Goal: Navigation & Orientation: Find specific page/section

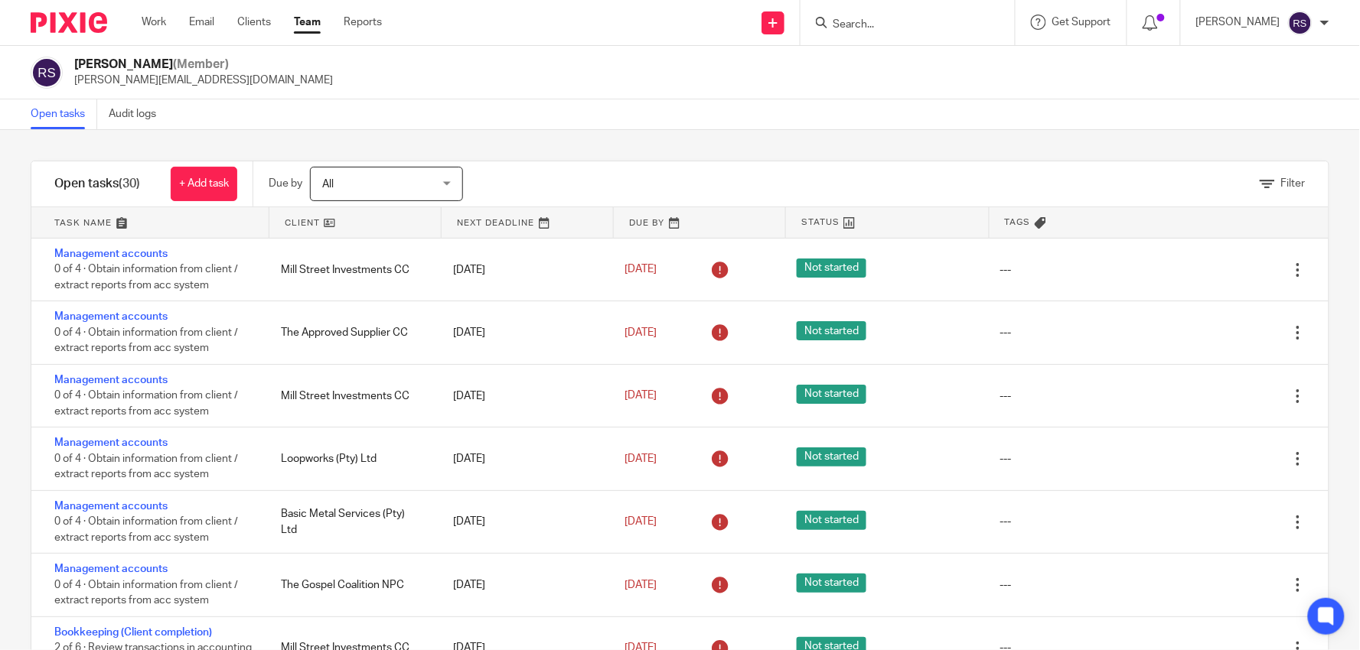
click at [300, 28] on link "Team" at bounding box center [307, 22] width 27 height 15
click at [643, 95] on div "[PERSON_NAME] (Member) [PERSON_NAME][EMAIL_ADDRESS][DOMAIN_NAME]" at bounding box center [680, 73] width 1360 height 54
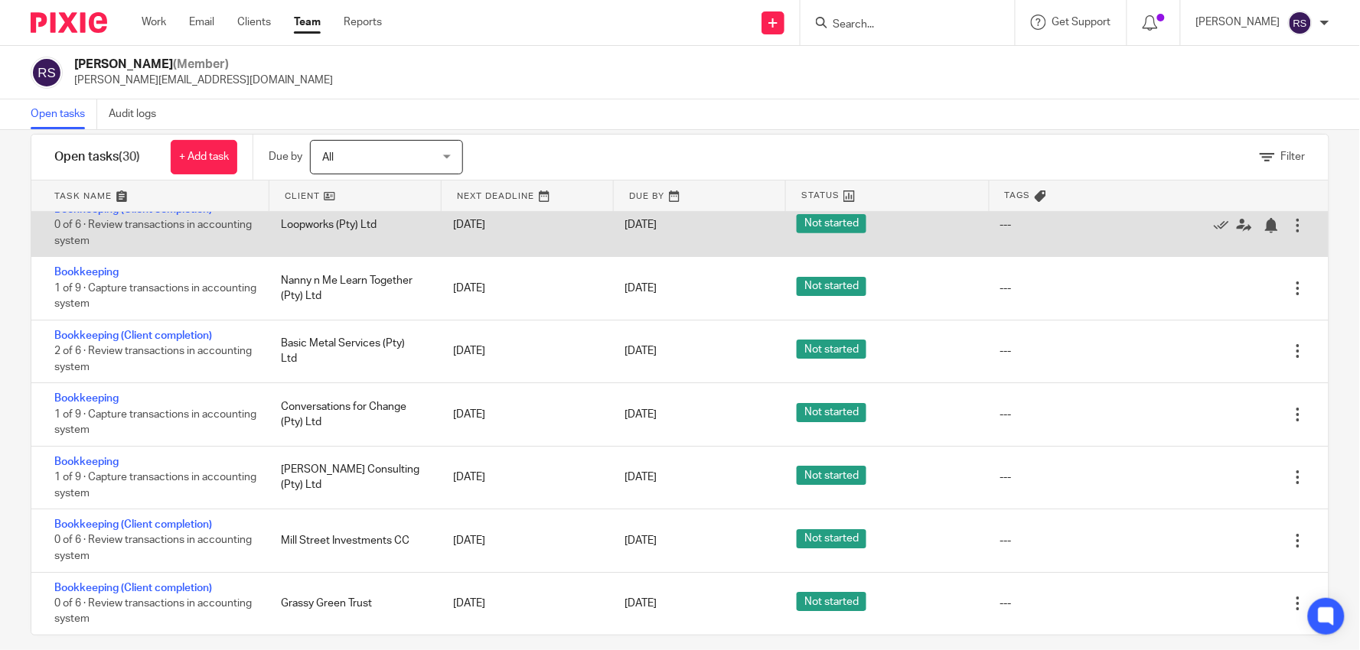
scroll to position [42, 0]
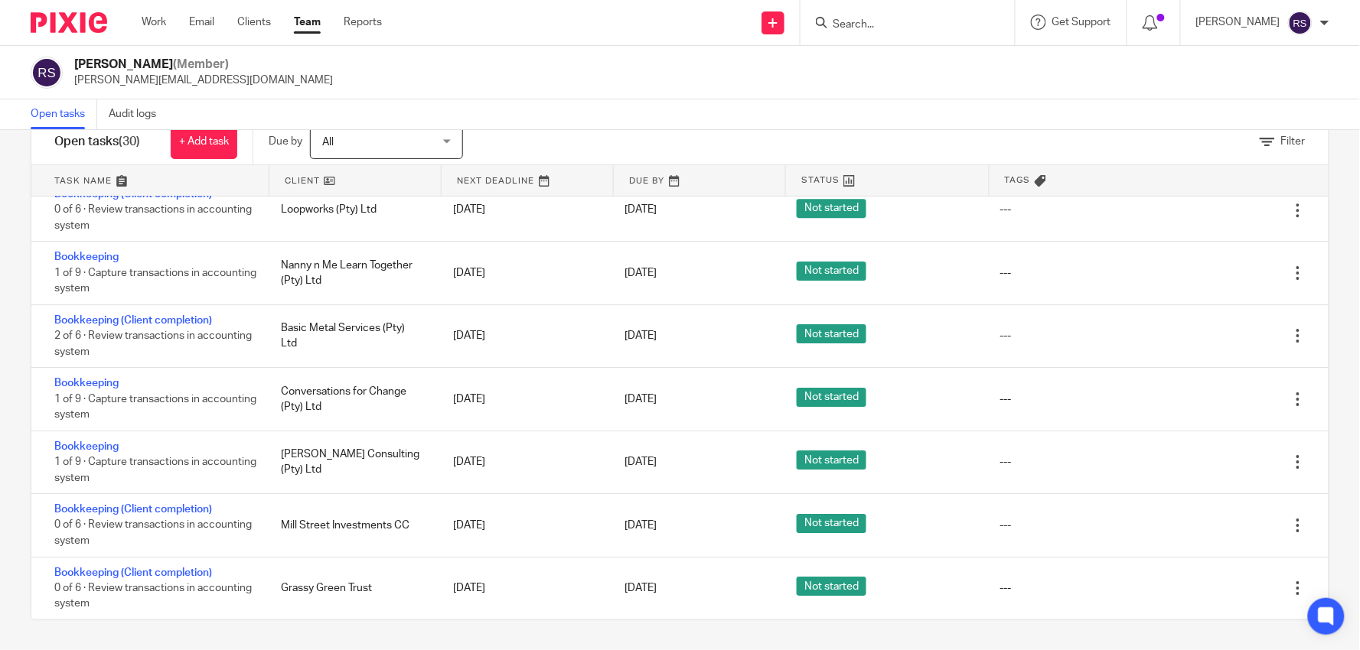
click at [126, 181] on link at bounding box center [149, 180] width 237 height 31
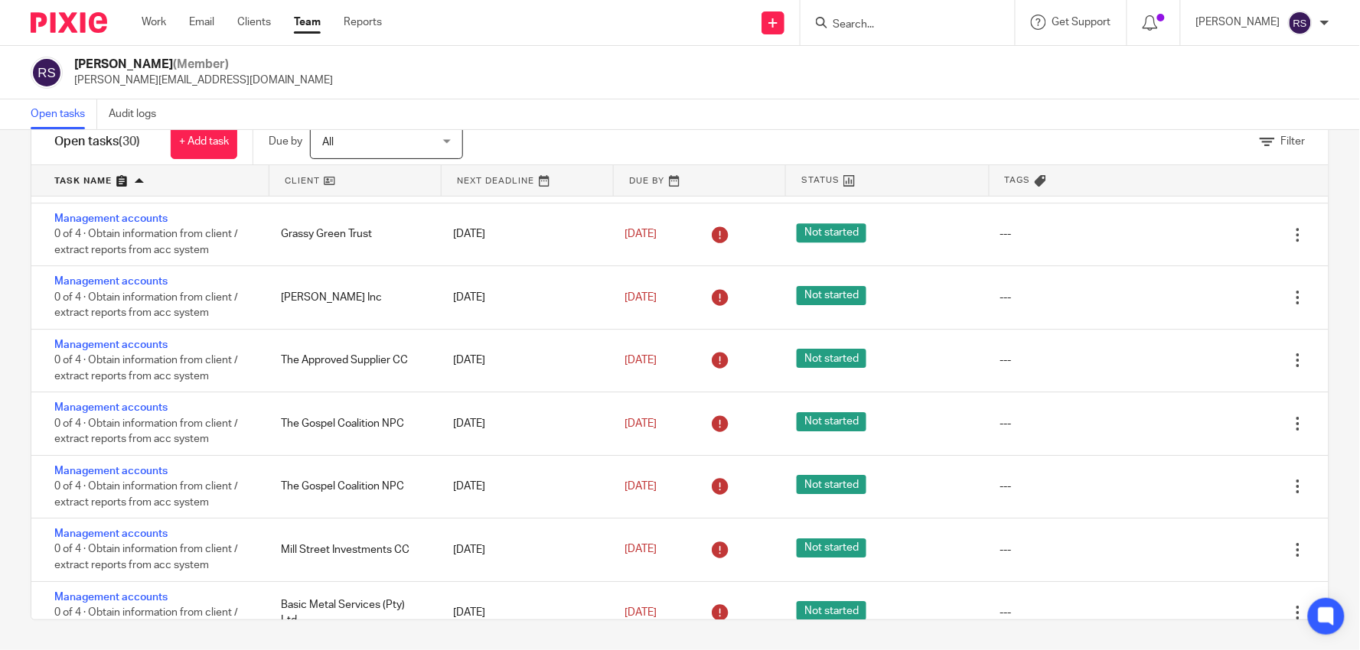
scroll to position [1493, 0]
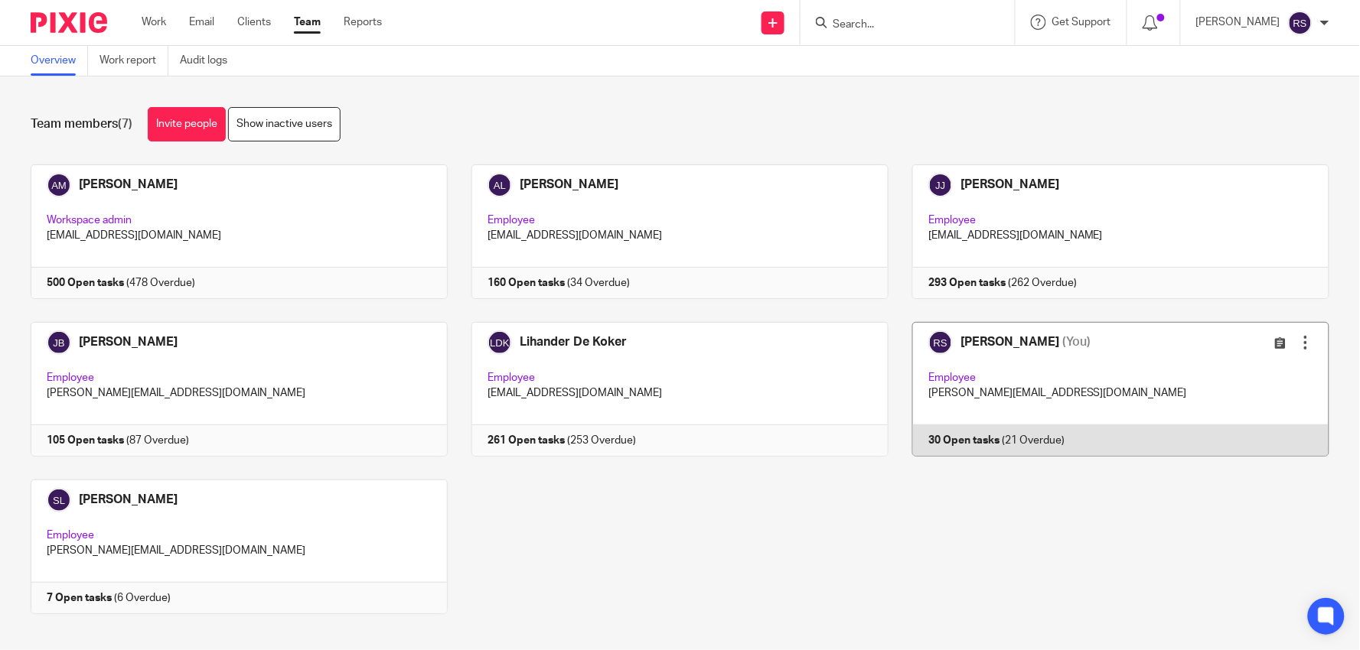
click at [1058, 364] on link at bounding box center [1108, 389] width 441 height 135
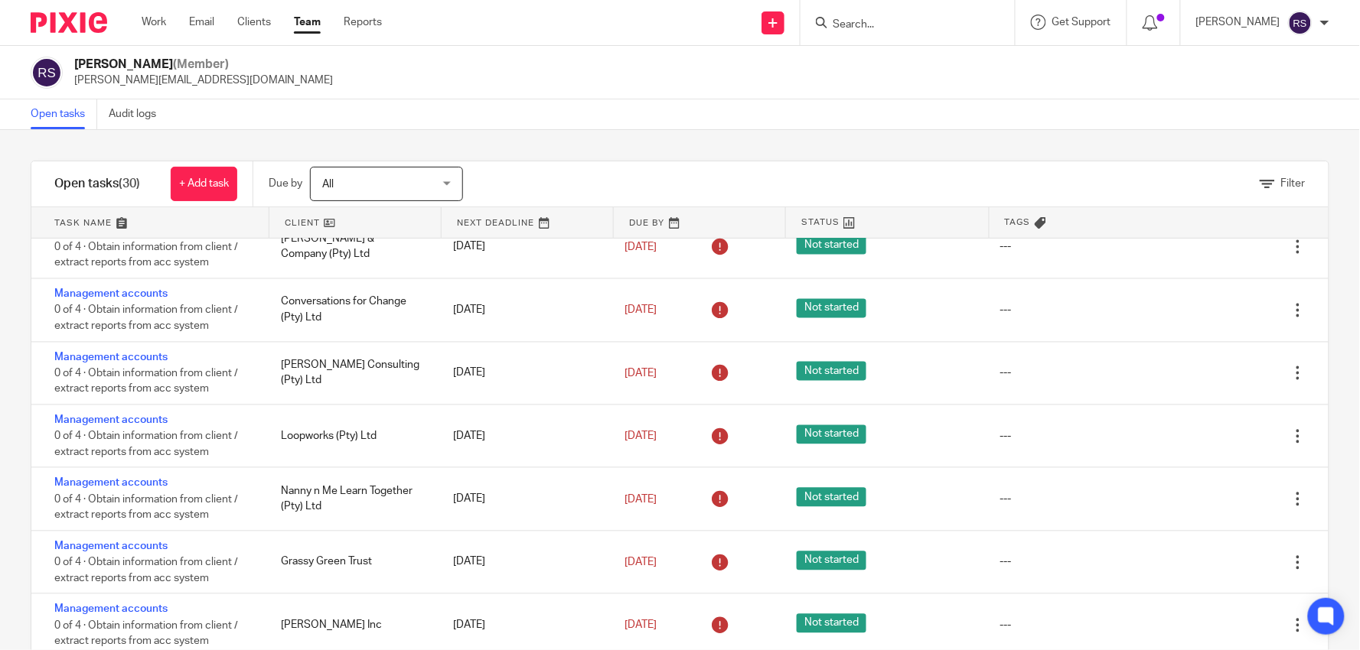
scroll to position [11, 0]
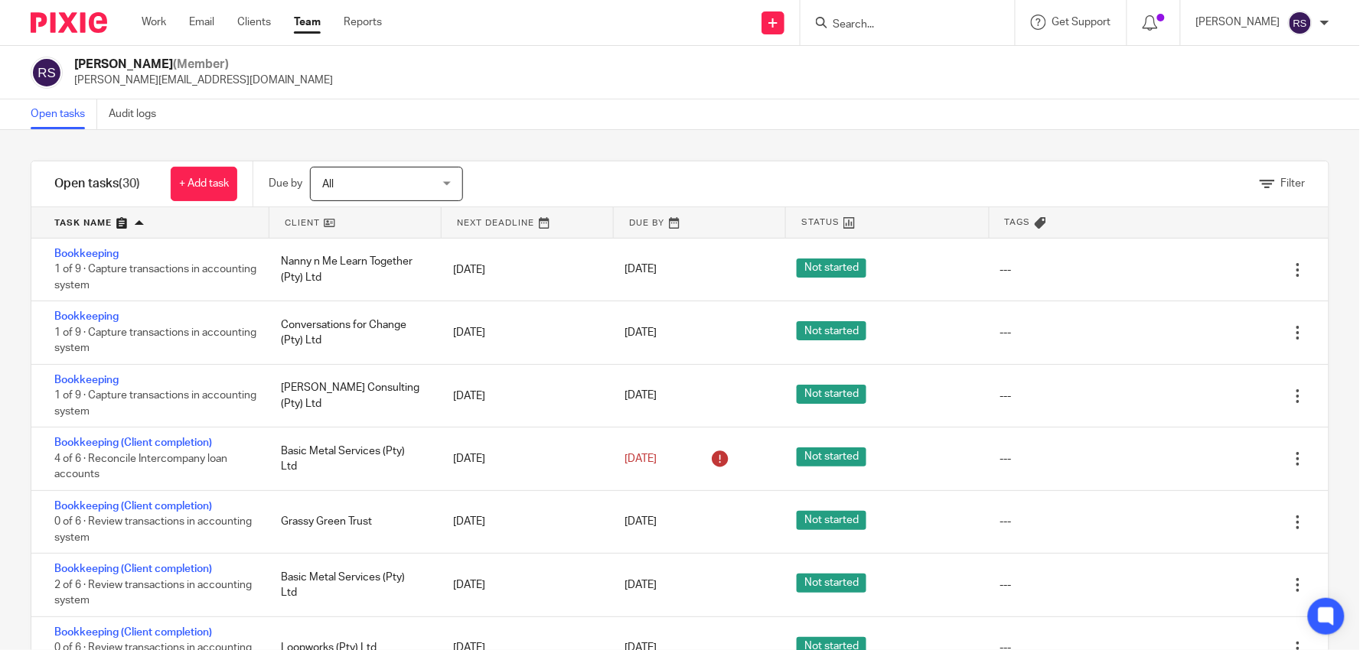
scroll to position [1493, 0]
